Goal: Check status

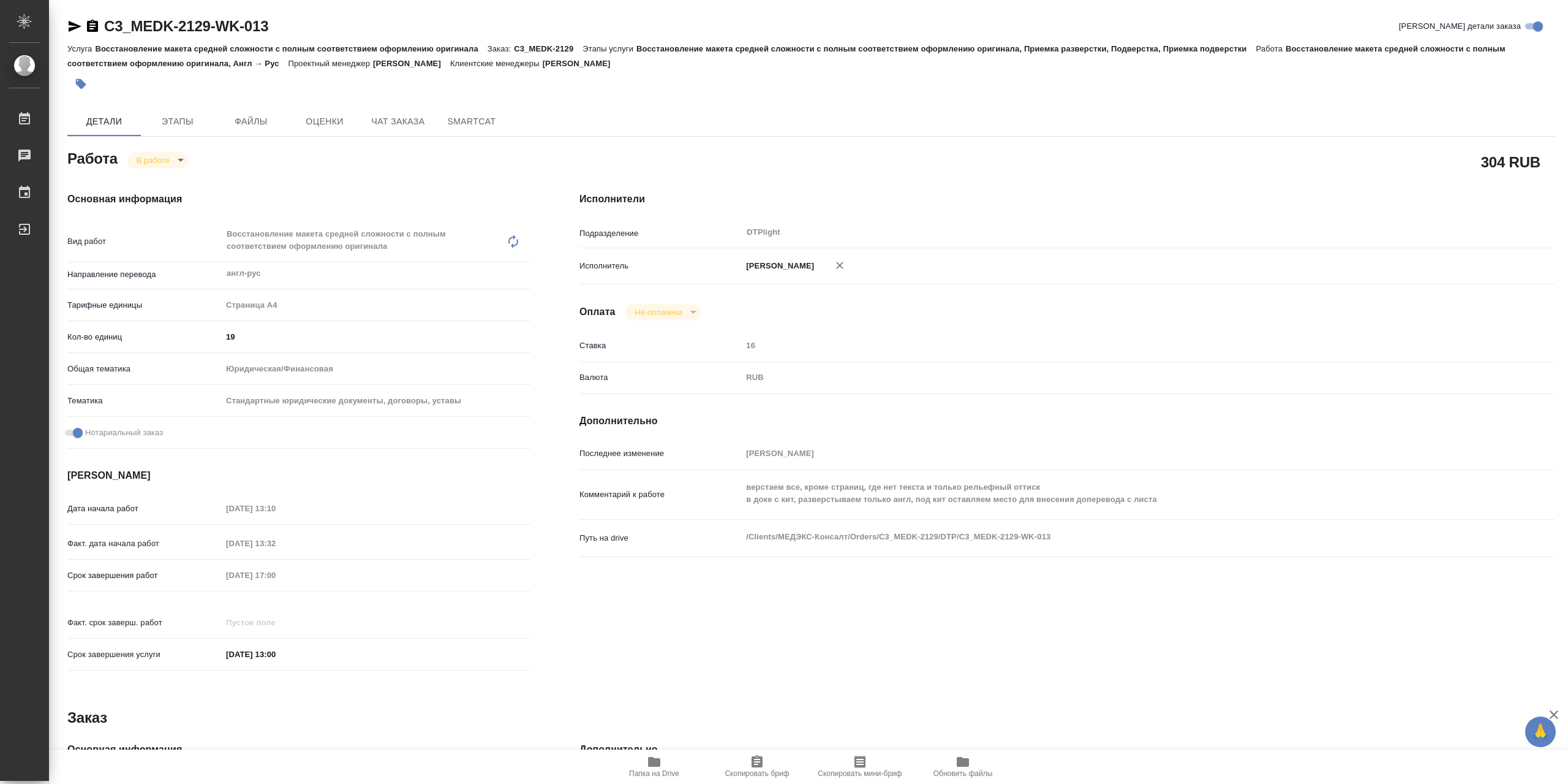
click at [166, 157] on body "🙏 .cls-1 fill:#fff; AWATERA Сархатов [PERSON_NAME] Работы 0 Чаты График Выйти C…" at bounding box center [784, 392] width 1568 height 784
click at [167, 178] on button "Выполнен" at bounding box center [159, 184] width 45 height 14
type textarea "x"
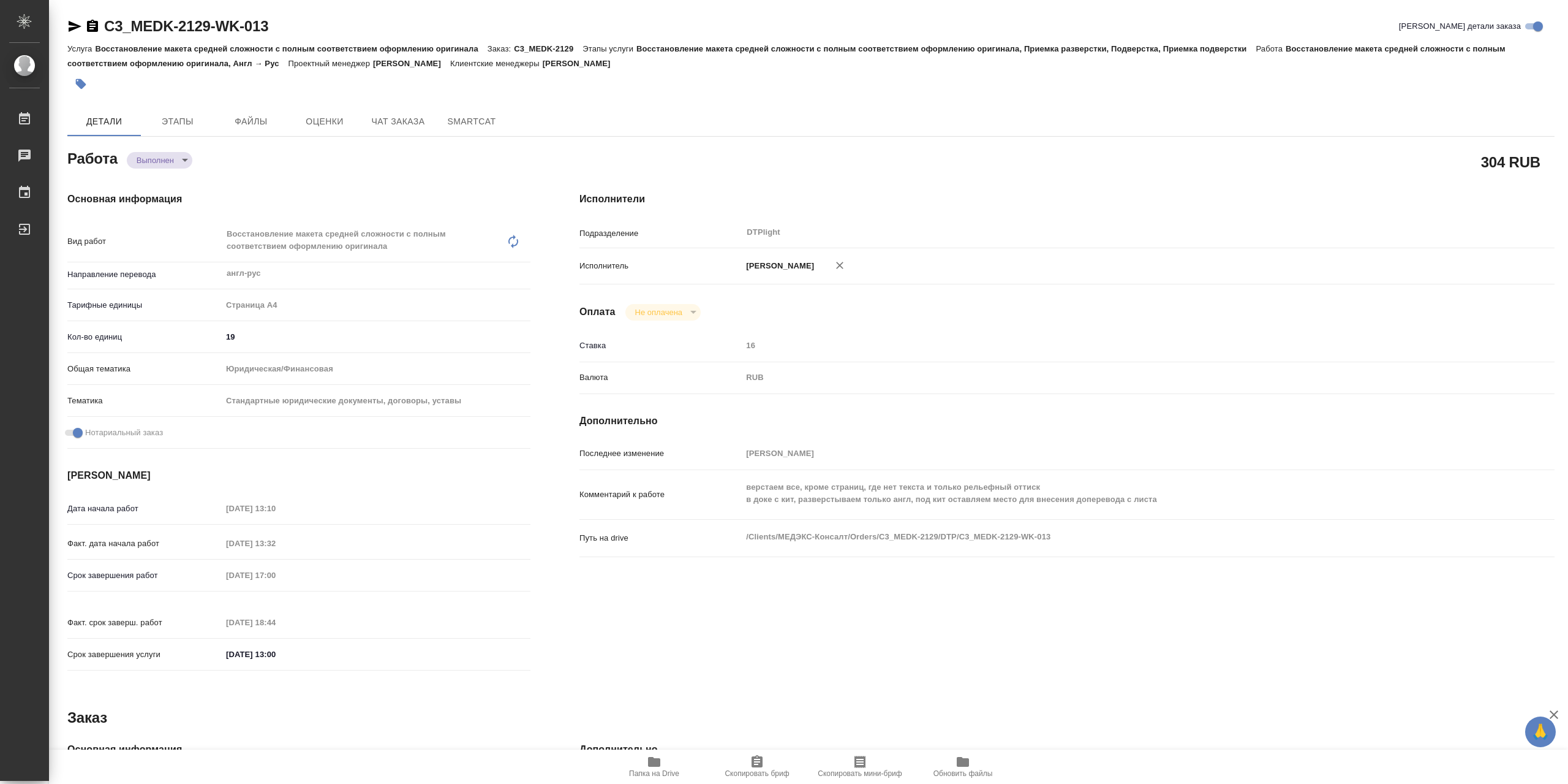
type textarea "x"
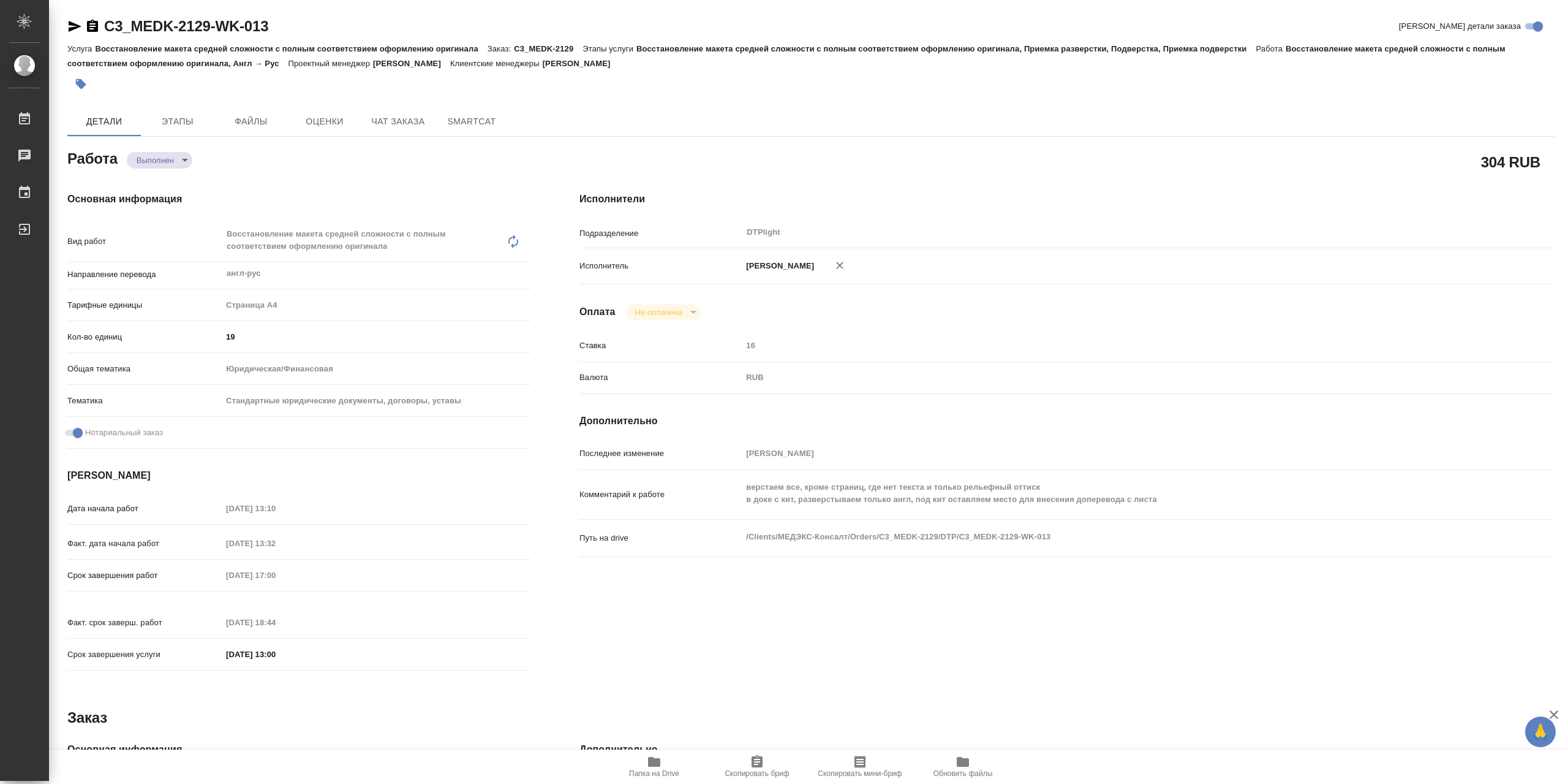
type textarea "x"
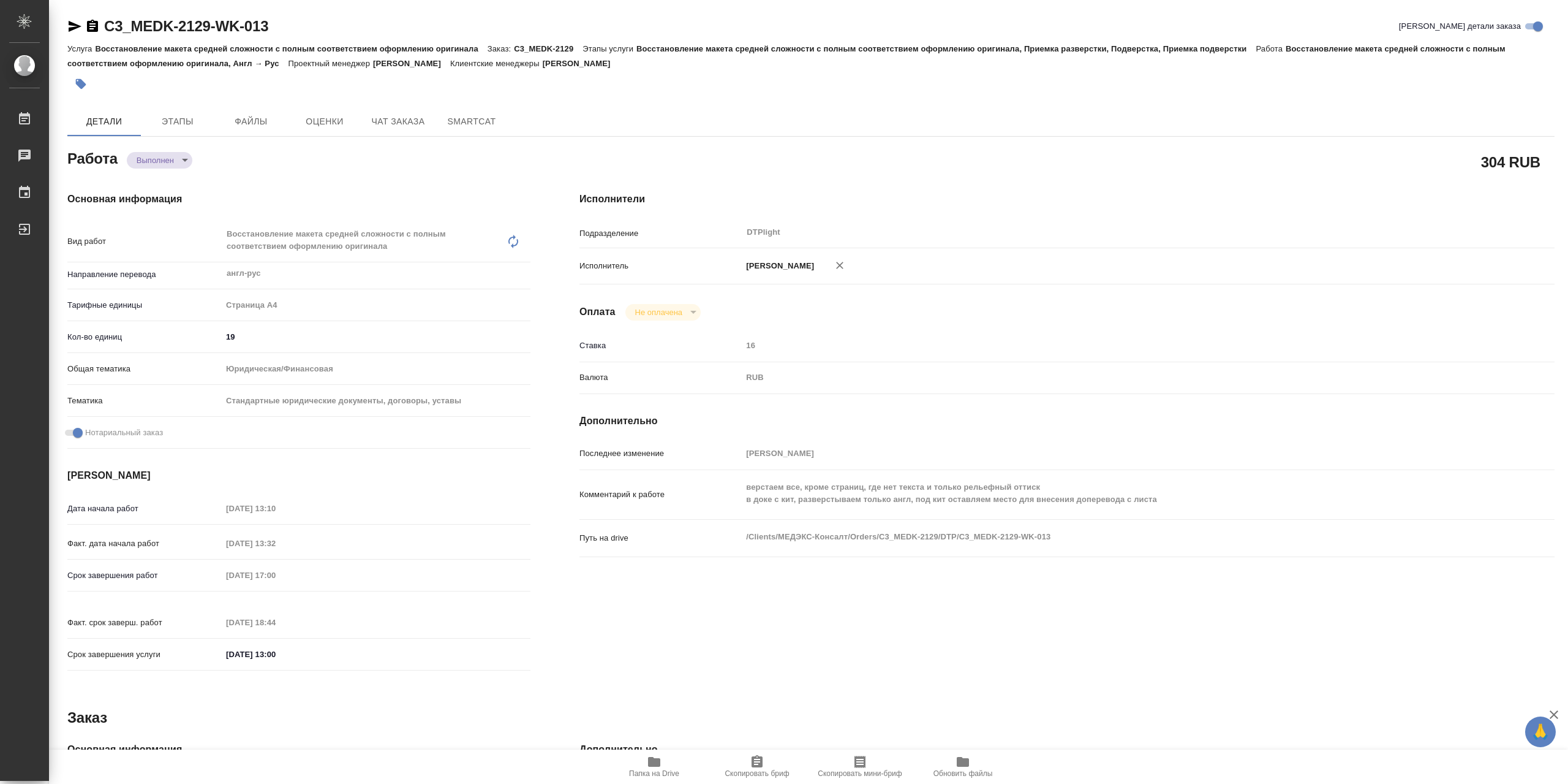
type textarea "x"
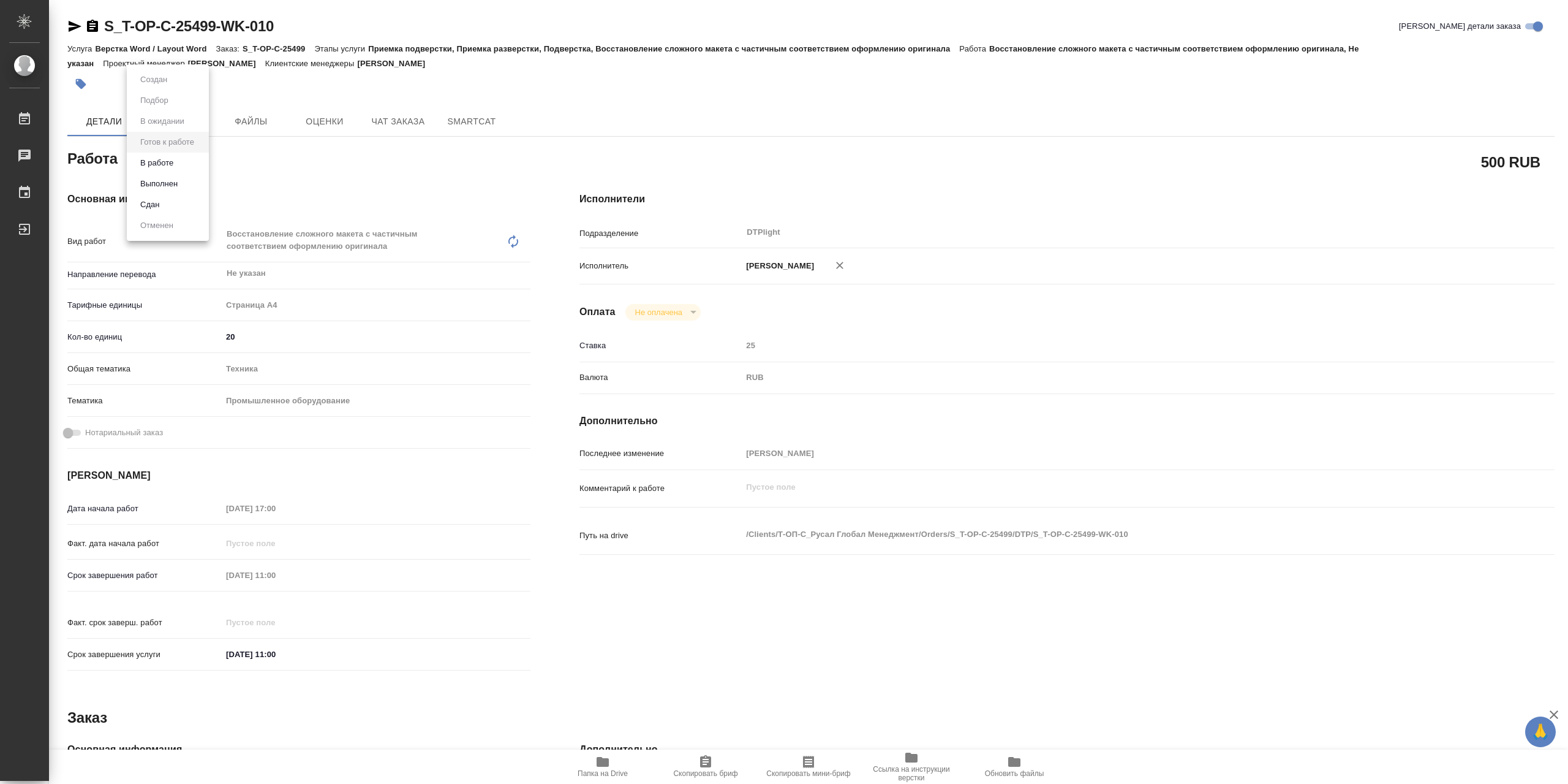
click at [190, 168] on body "🙏 .cls-1 fill:#fff; AWATERA Сархатов Руслан Работы 0 Чаты График Выйти S_T-OP-C…" at bounding box center [784, 392] width 1568 height 784
click at [191, 163] on li "В работе" at bounding box center [167, 163] width 82 height 21
type textarea "x"
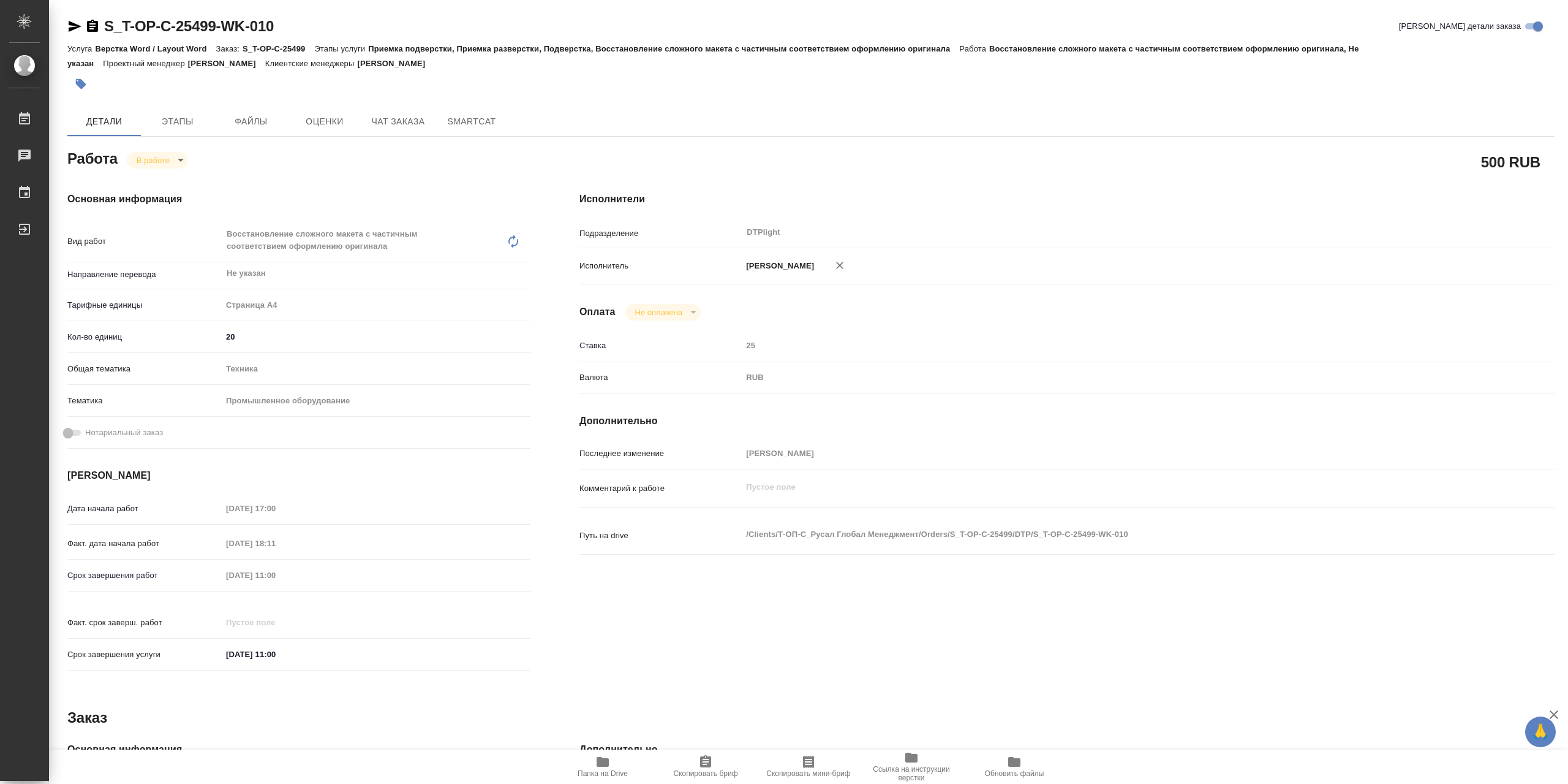
type textarea "x"
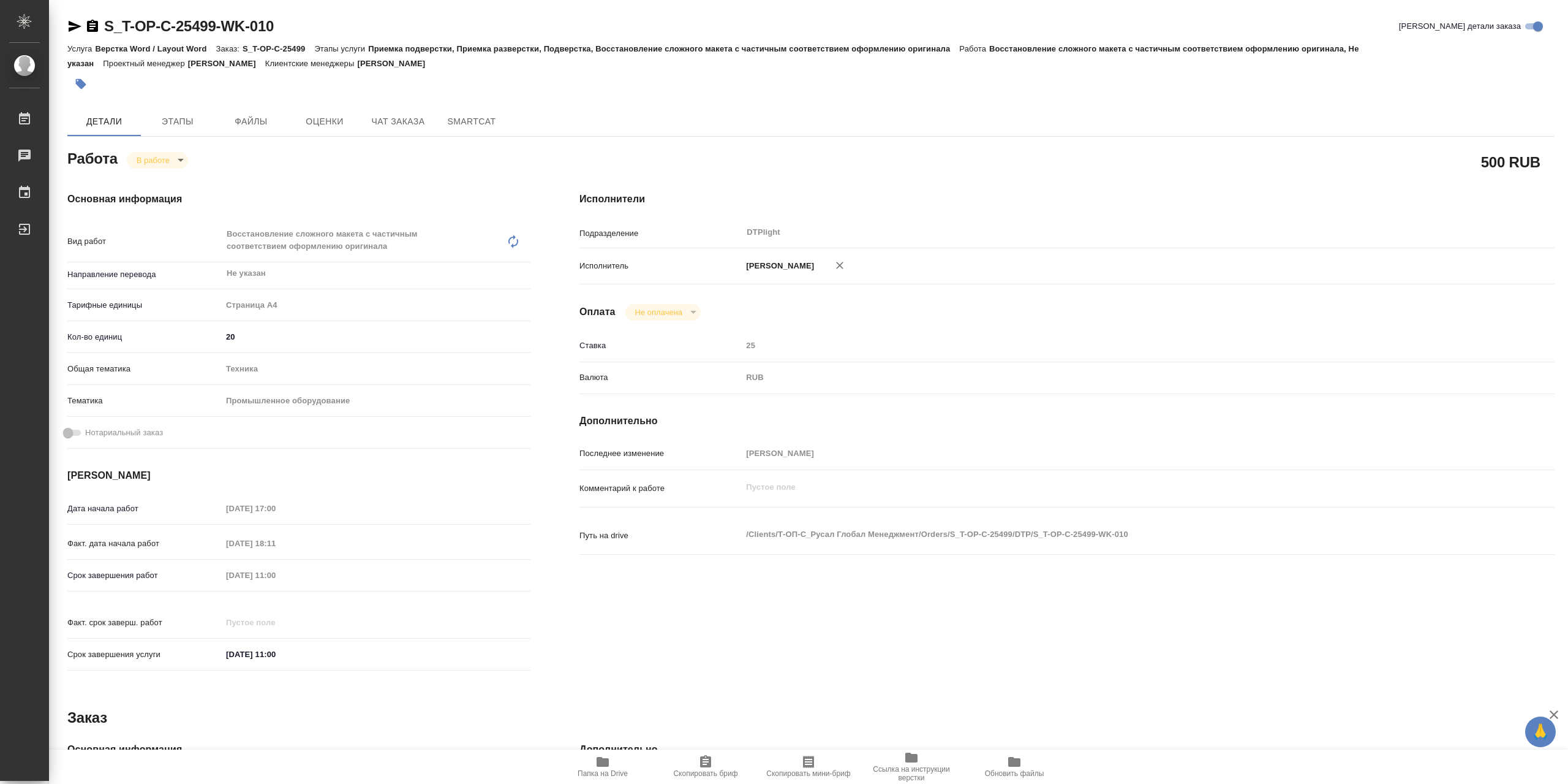
type textarea "x"
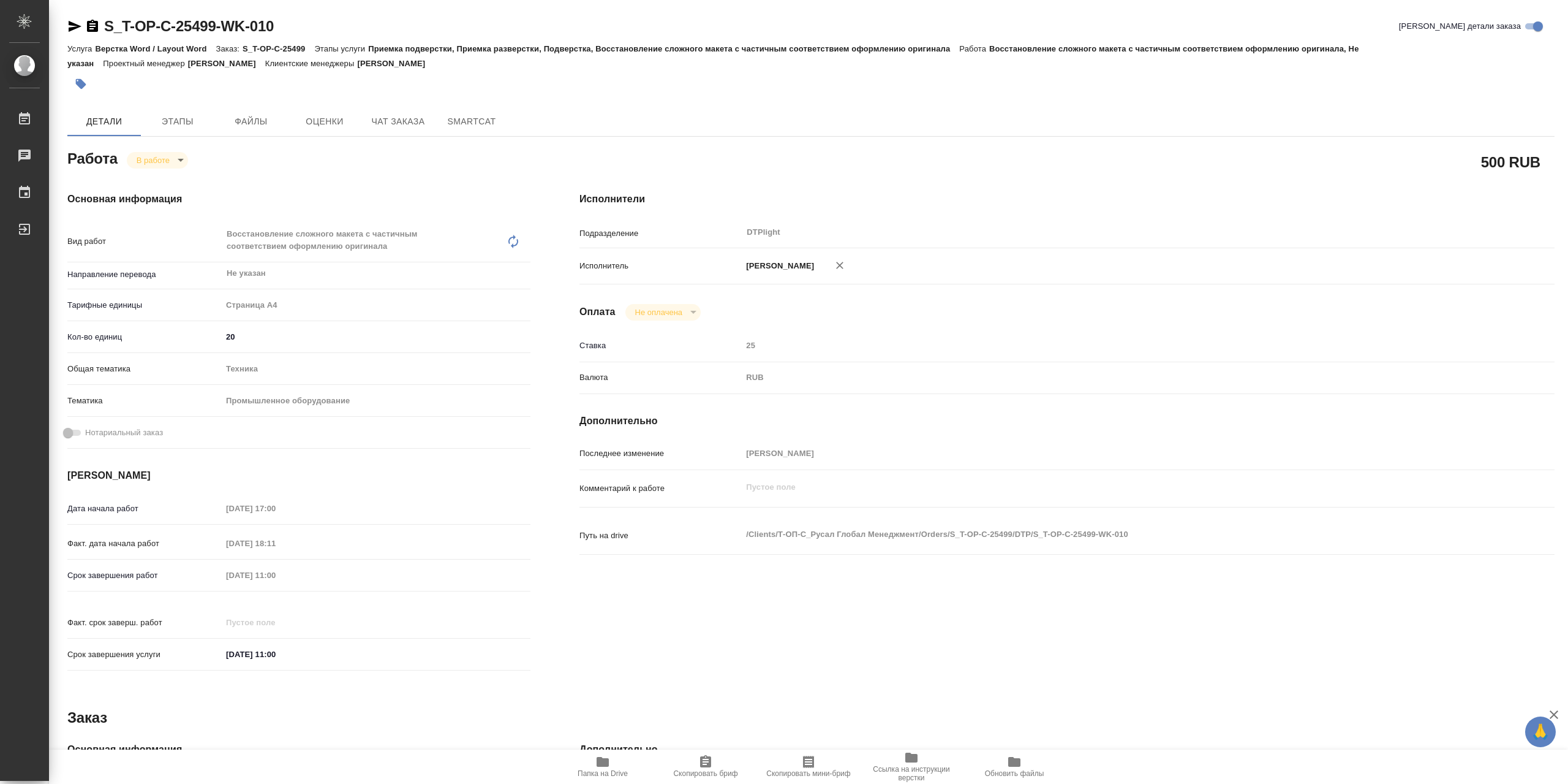
type textarea "x"
click at [610, 768] on icon "button" at bounding box center [602, 761] width 15 height 15
type textarea "x"
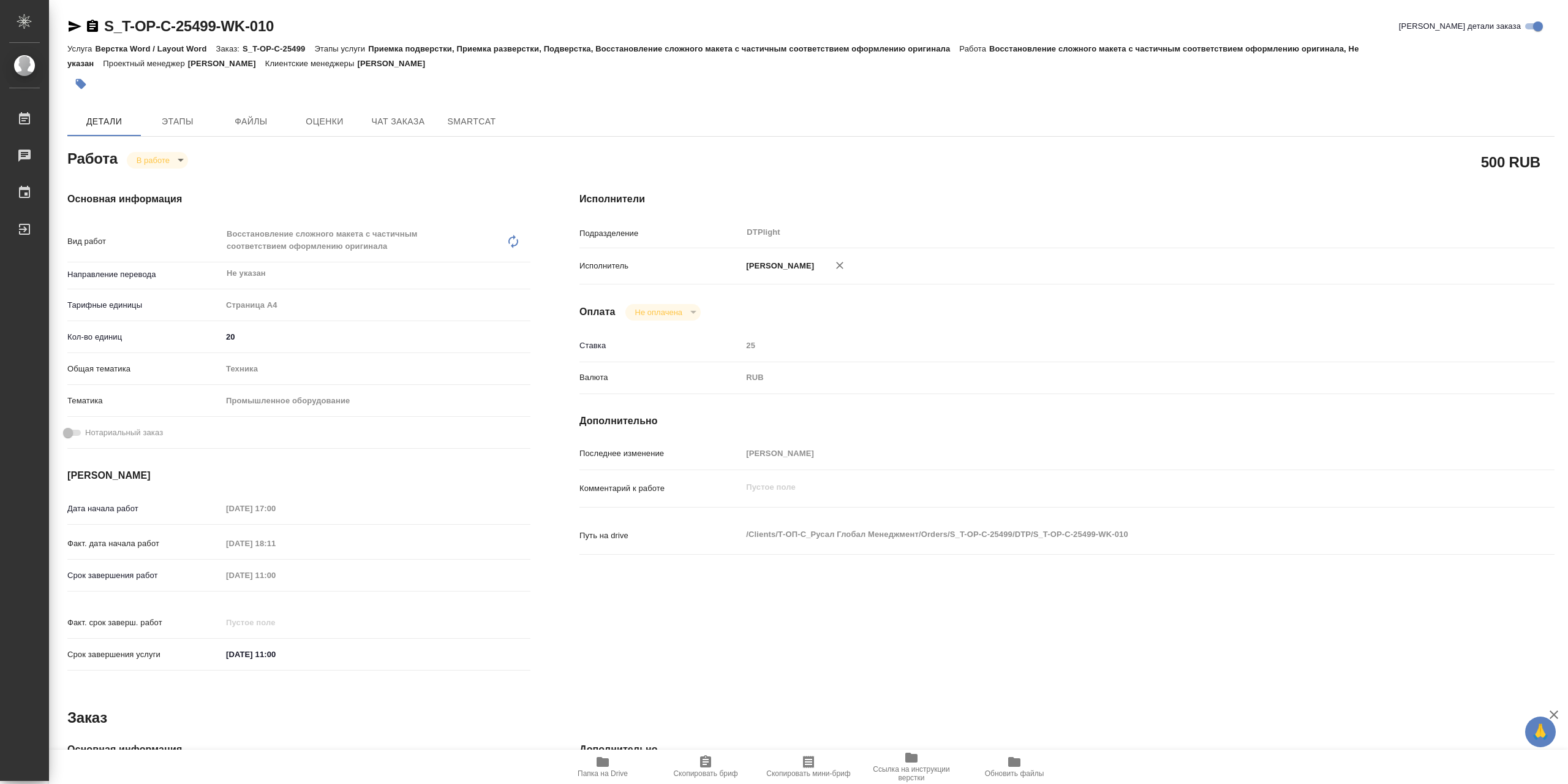
type textarea "x"
